Goal: Task Accomplishment & Management: Manage account settings

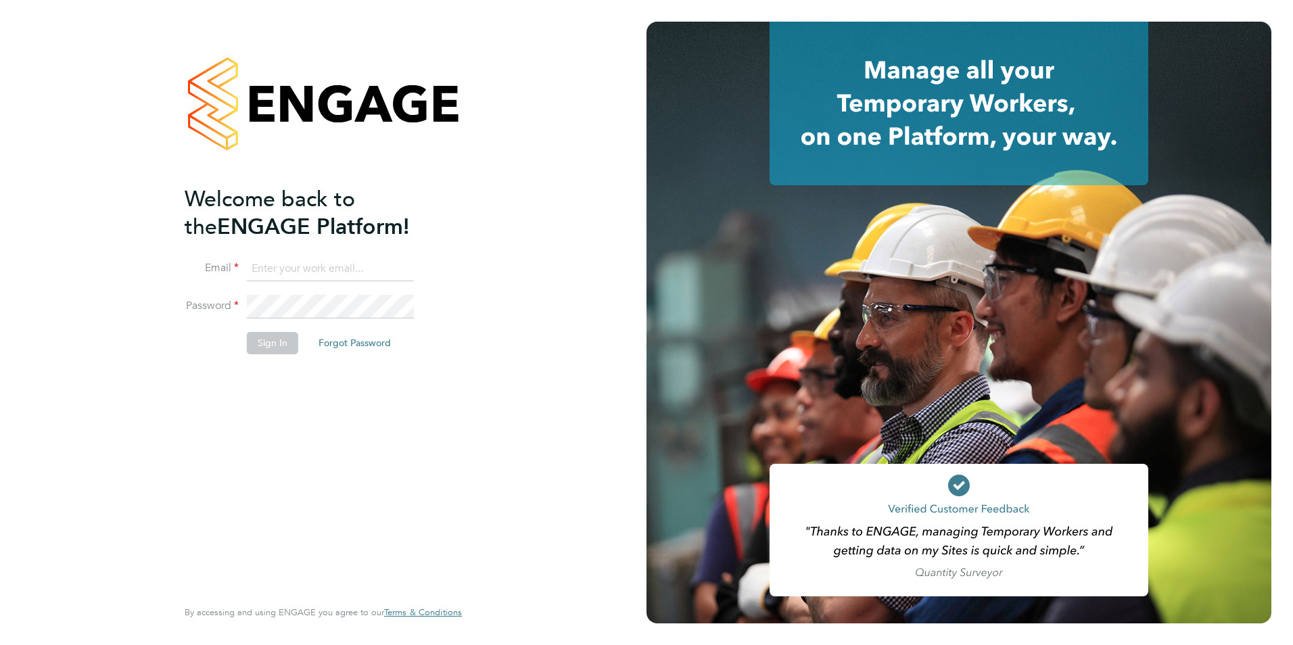
type input "taim@dannysullivan.co.uk"
click at [265, 327] on li "Password" at bounding box center [317, 314] width 264 height 38
click at [268, 333] on button "Sign In" at bounding box center [272, 343] width 51 height 22
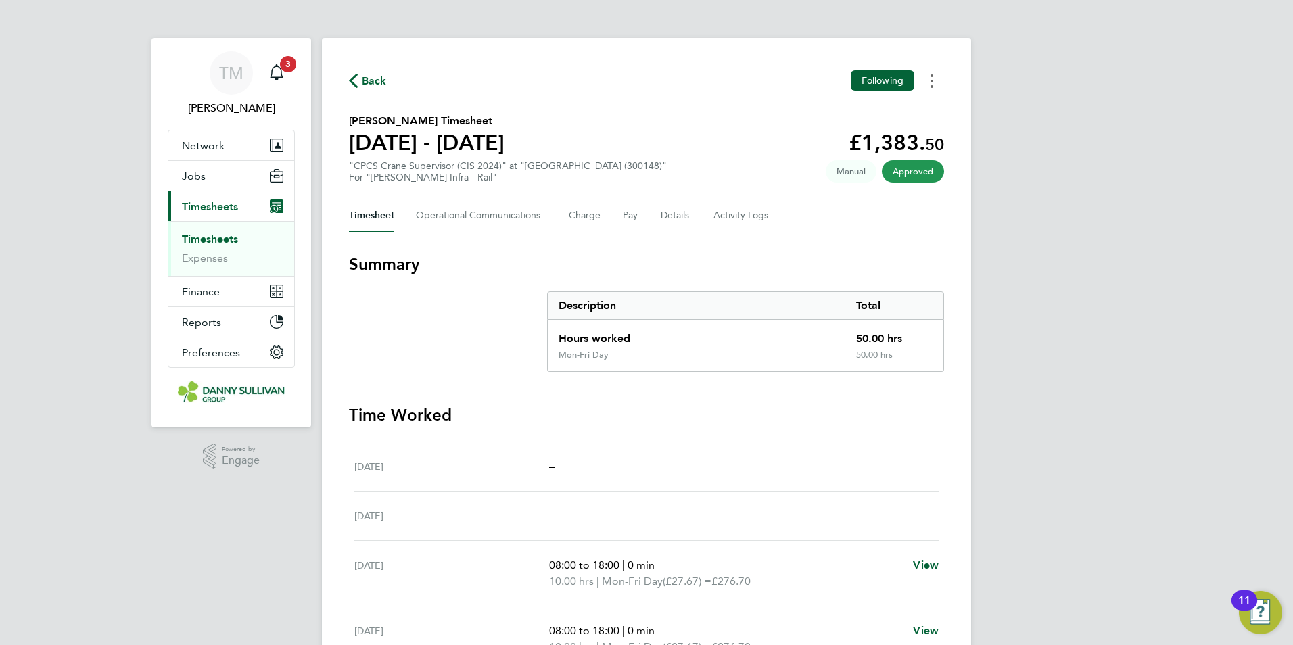
click at [941, 84] on button "Timesheets Menu" at bounding box center [931, 80] width 24 height 21
click at [895, 116] on link "Download timesheet" at bounding box center [862, 110] width 162 height 27
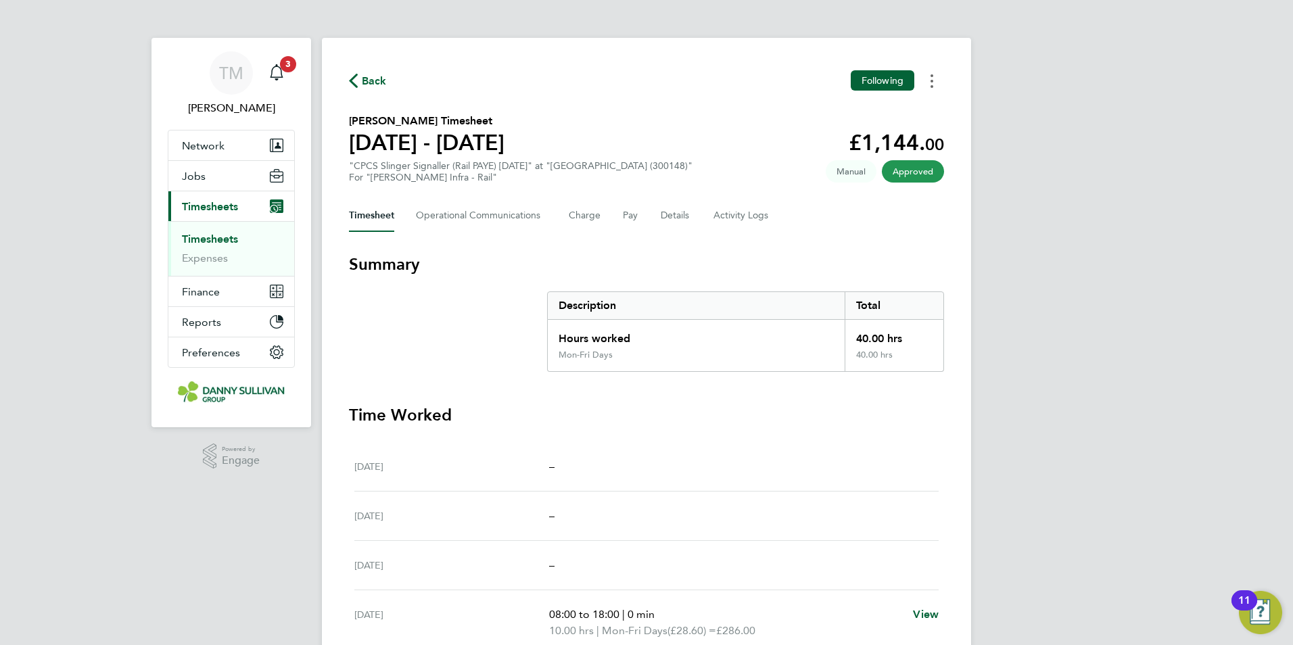
click at [932, 78] on icon "Timesheets Menu" at bounding box center [931, 81] width 3 height 14
click at [907, 114] on link "Download timesheet" at bounding box center [862, 110] width 162 height 27
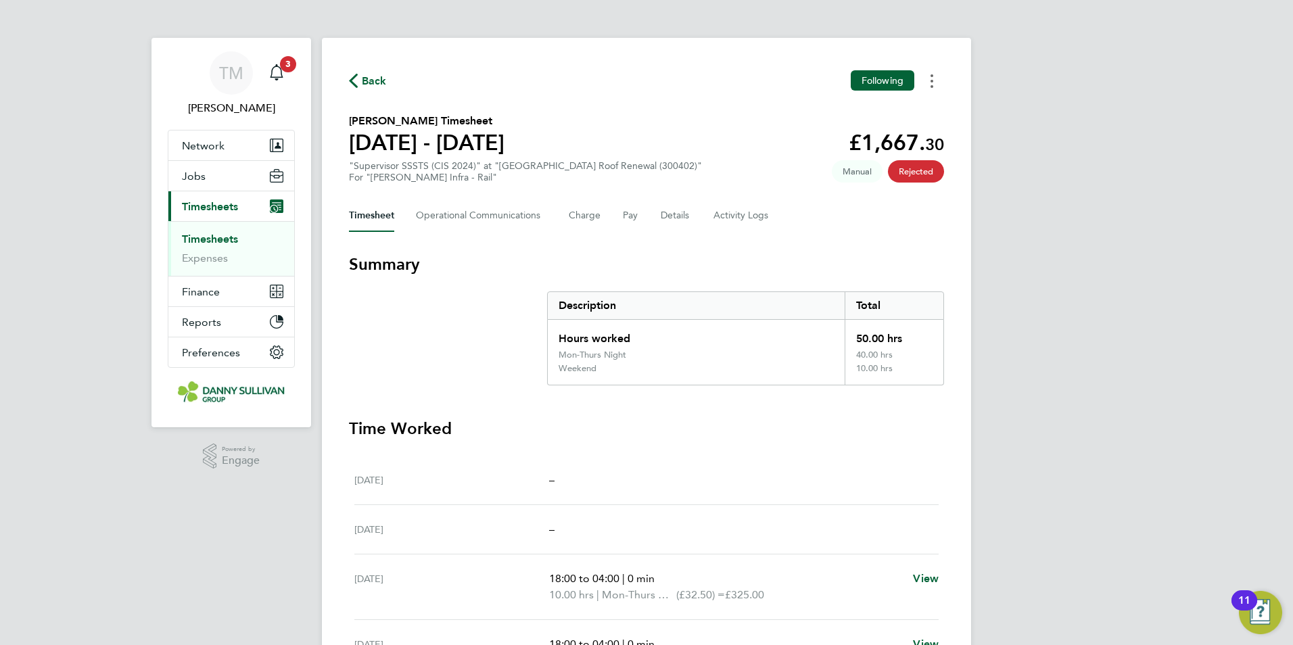
click at [938, 82] on button "Timesheets Menu" at bounding box center [931, 80] width 24 height 21
click at [515, 218] on Communications-tab "Operational Communications" at bounding box center [481, 215] width 131 height 32
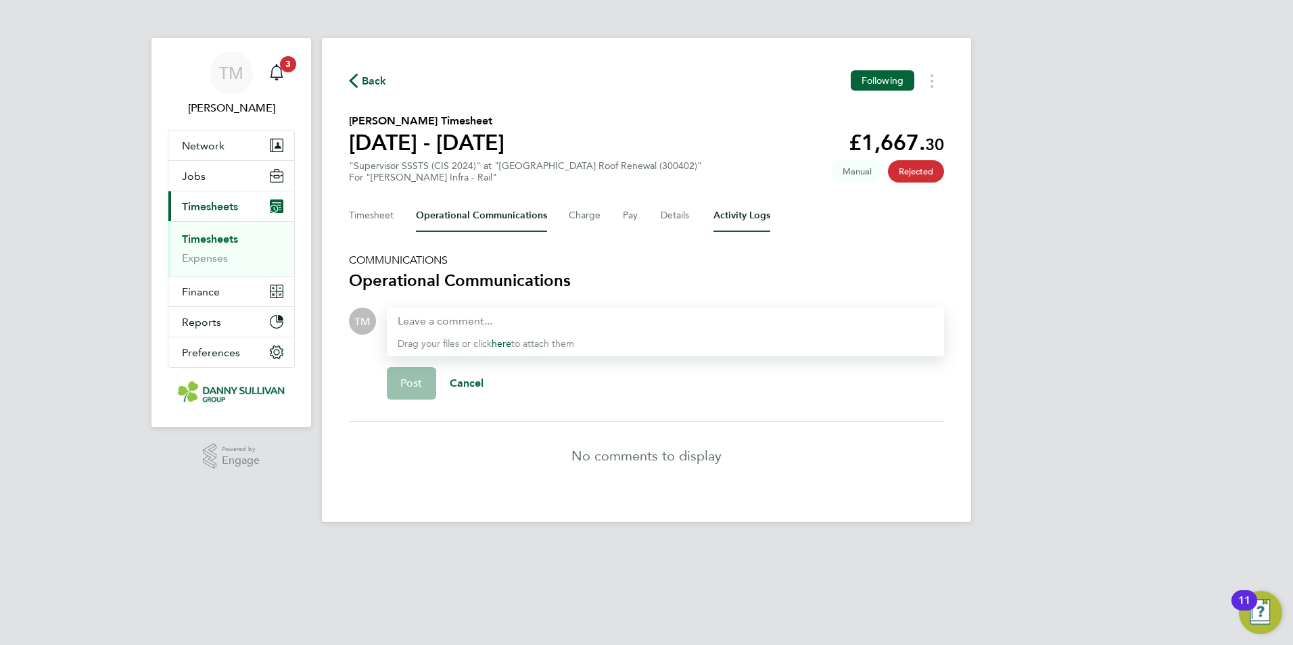
click at [726, 218] on Logs-tab "Activity Logs" at bounding box center [741, 215] width 57 height 32
